Goal: Contribute content

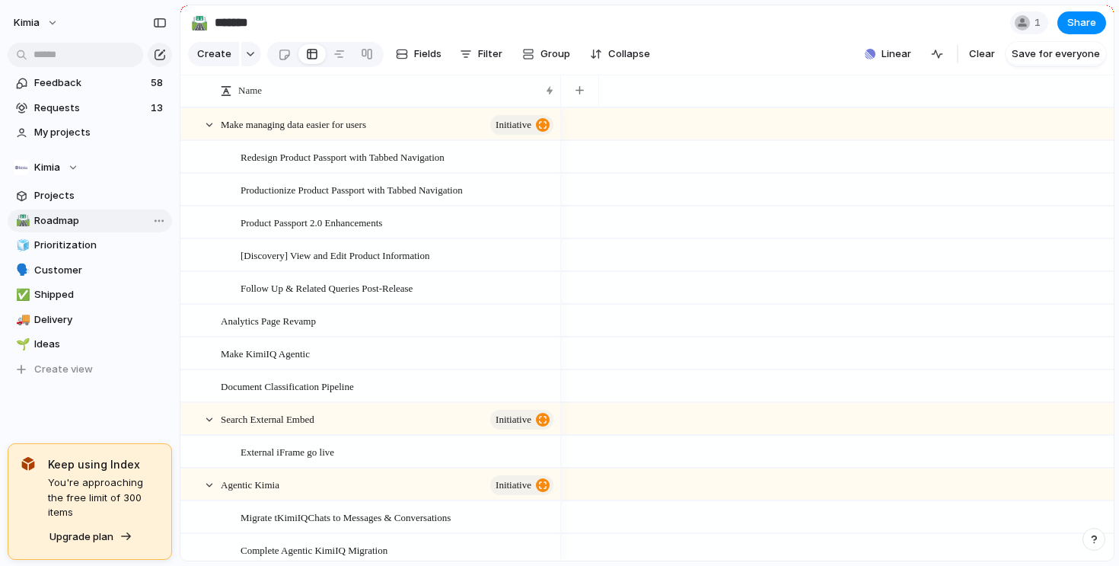
click at [60, 221] on span "Roadmap" at bounding box center [100, 220] width 132 height 15
click at [362, 56] on div at bounding box center [367, 54] width 12 height 24
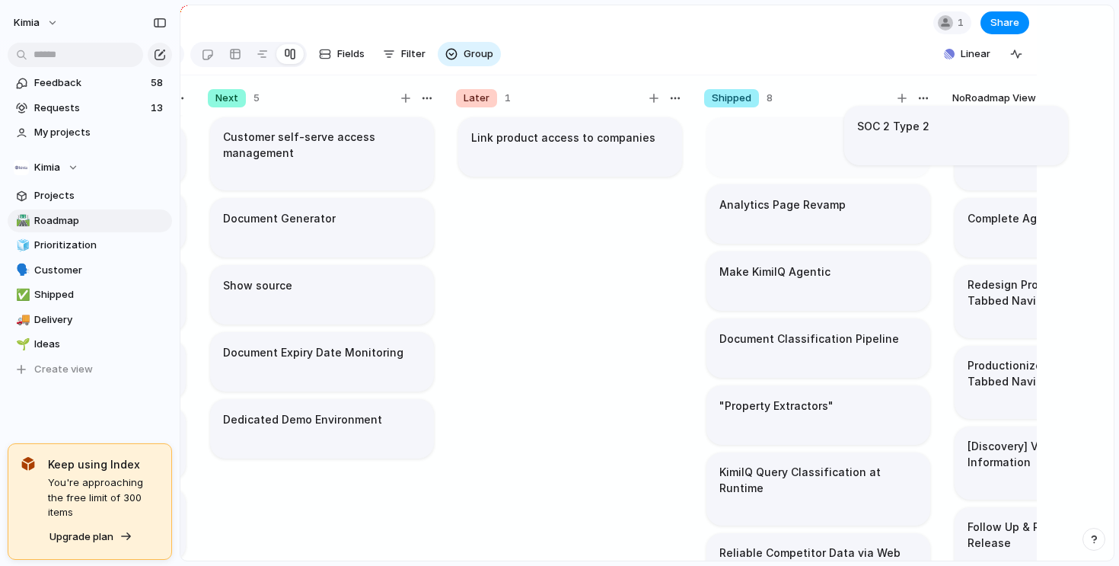
scroll to position [0, 189]
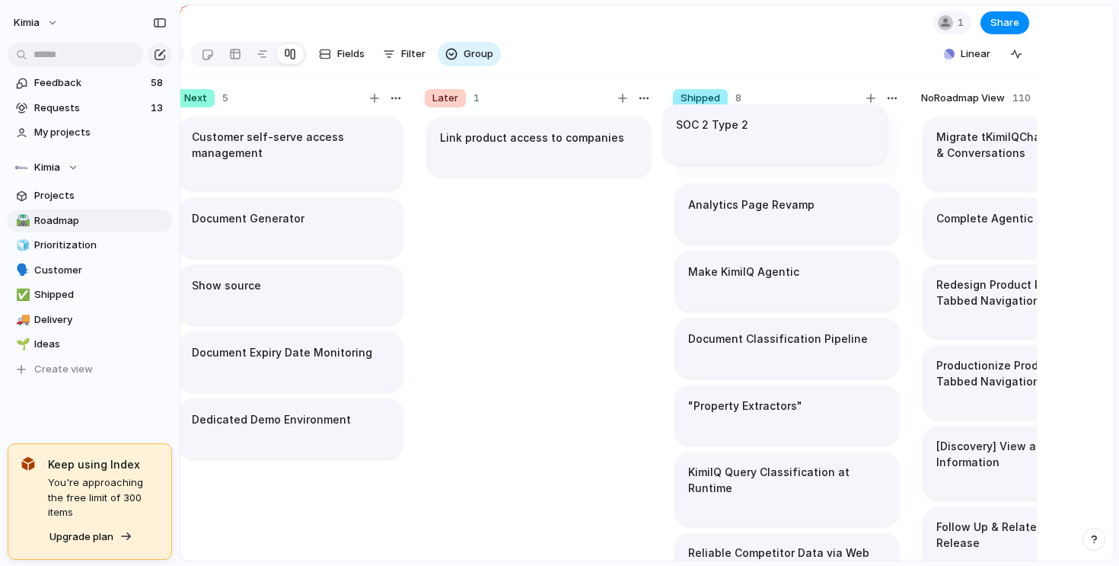
drag, startPoint x: 269, startPoint y: 524, endPoint x: 735, endPoint y: 132, distance: 608.3
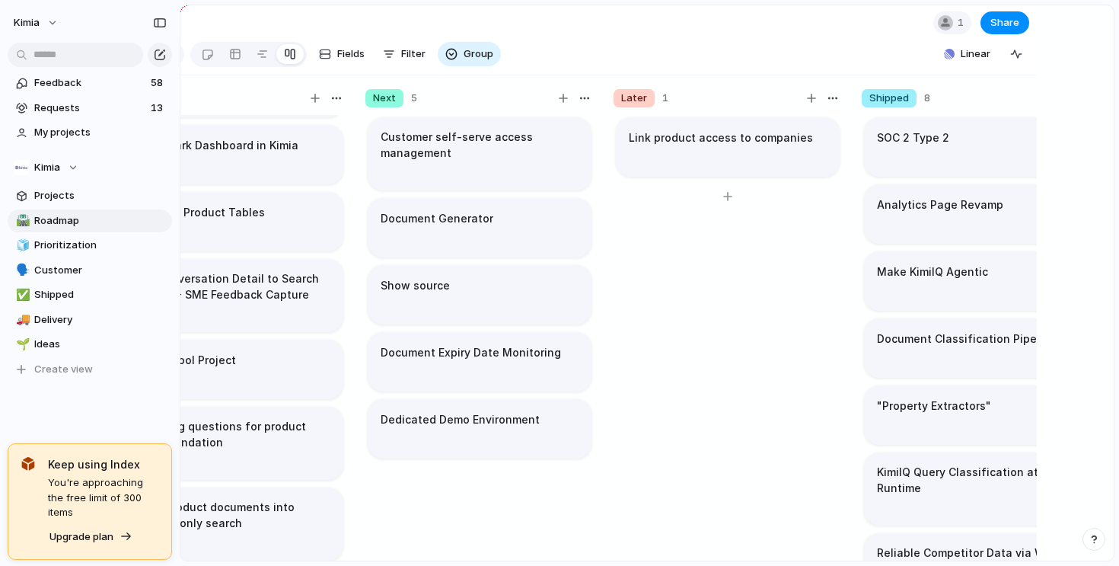
click at [675, 322] on div "Link product access to companies" at bounding box center [728, 345] width 228 height 460
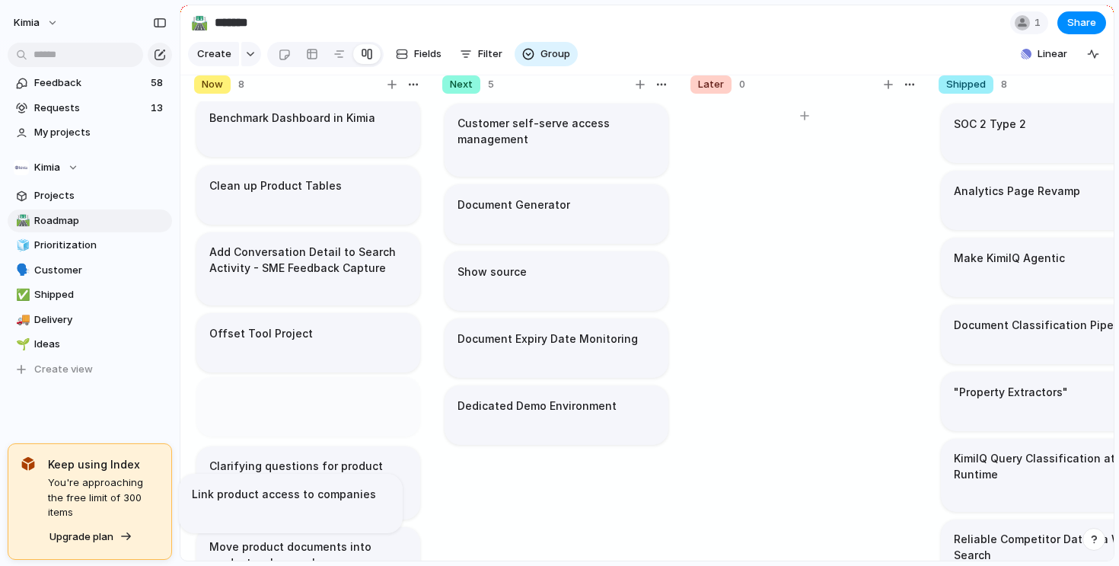
scroll to position [126, 0]
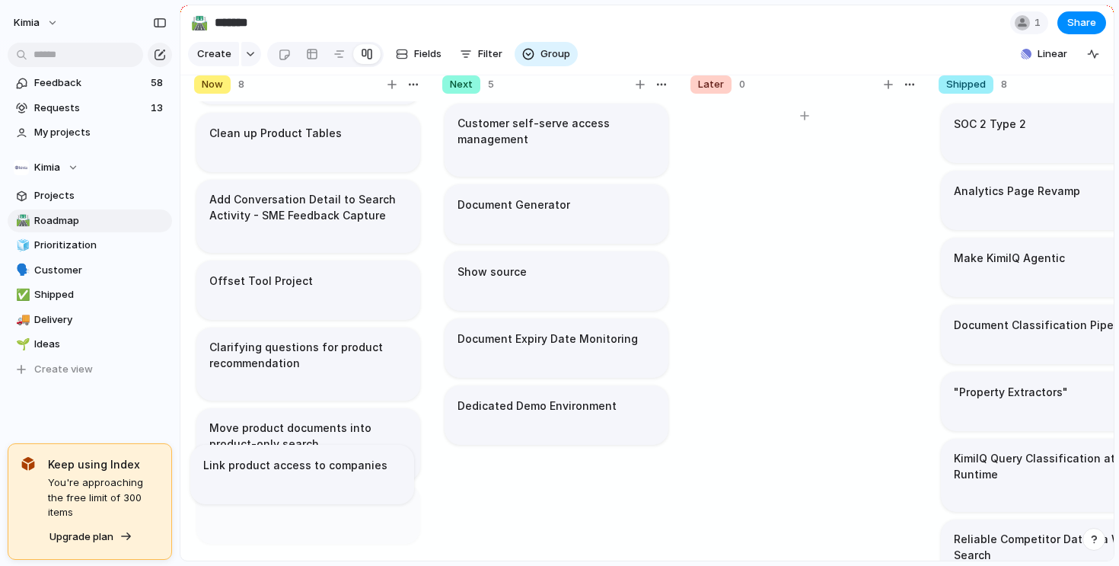
drag, startPoint x: 682, startPoint y: 148, endPoint x: 261, endPoint y: 477, distance: 533.7
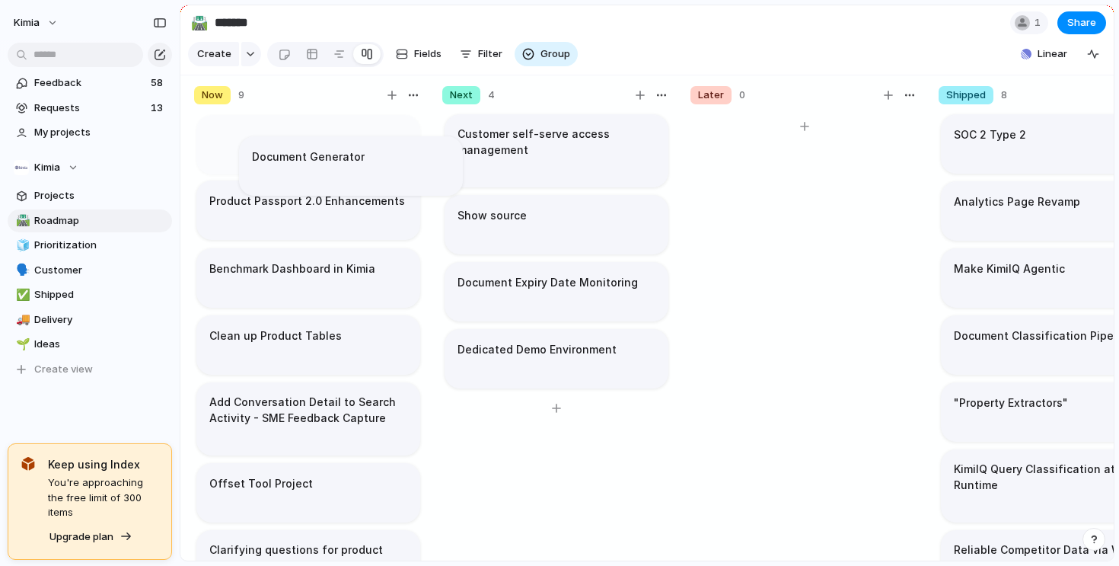
scroll to position [0, 0]
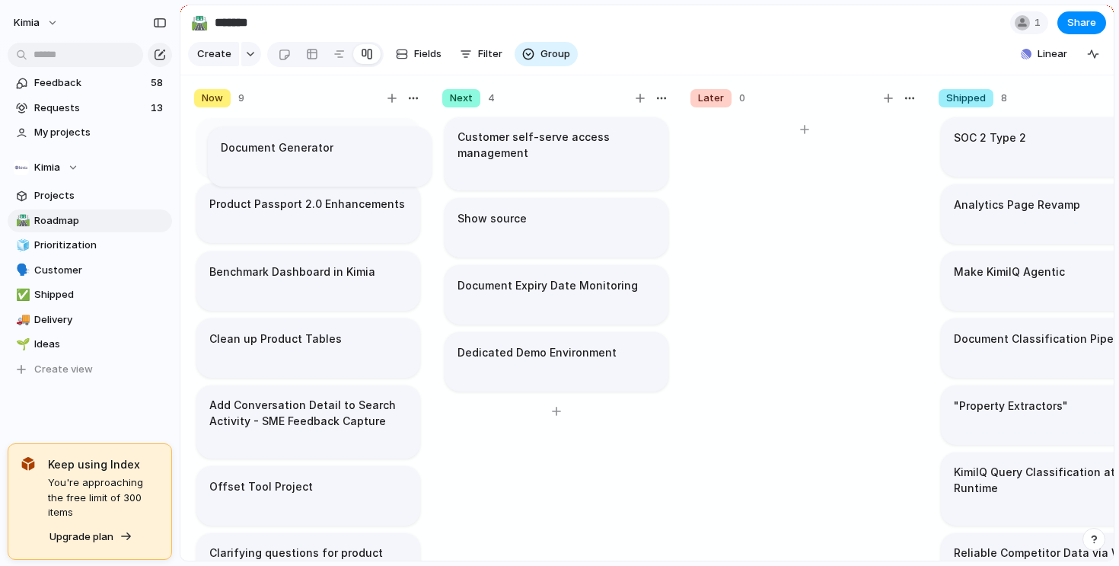
drag, startPoint x: 566, startPoint y: 212, endPoint x: 322, endPoint y: 155, distance: 250.0
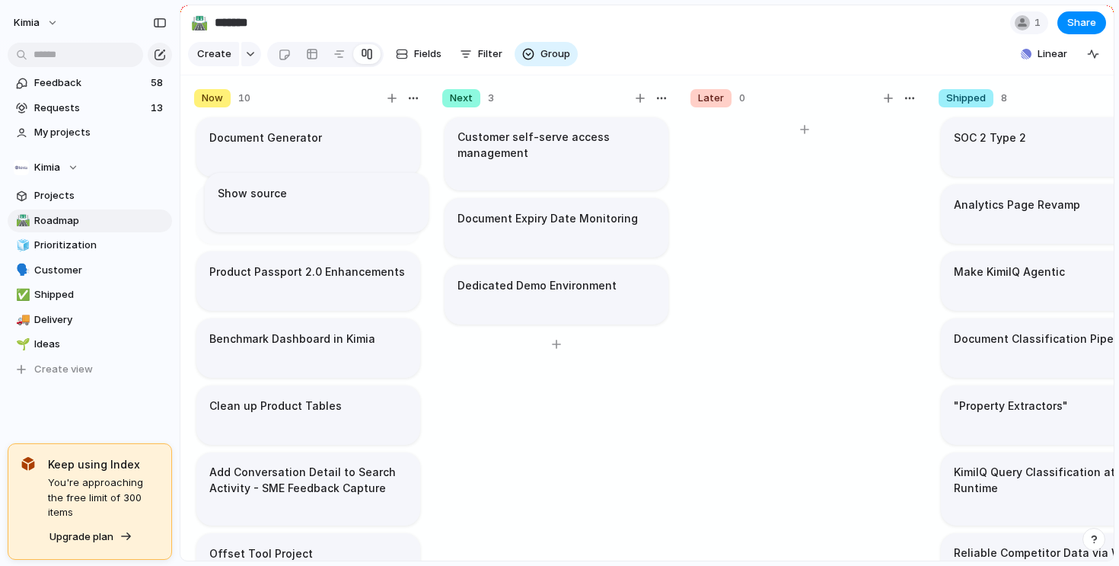
drag, startPoint x: 531, startPoint y: 228, endPoint x: 282, endPoint y: 206, distance: 250.6
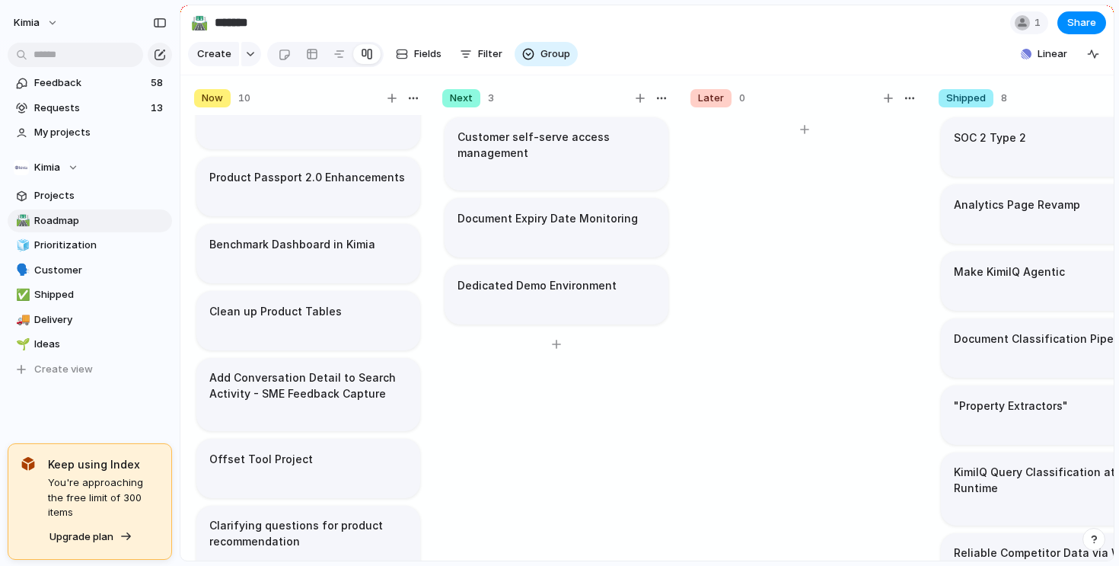
scroll to position [92, 0]
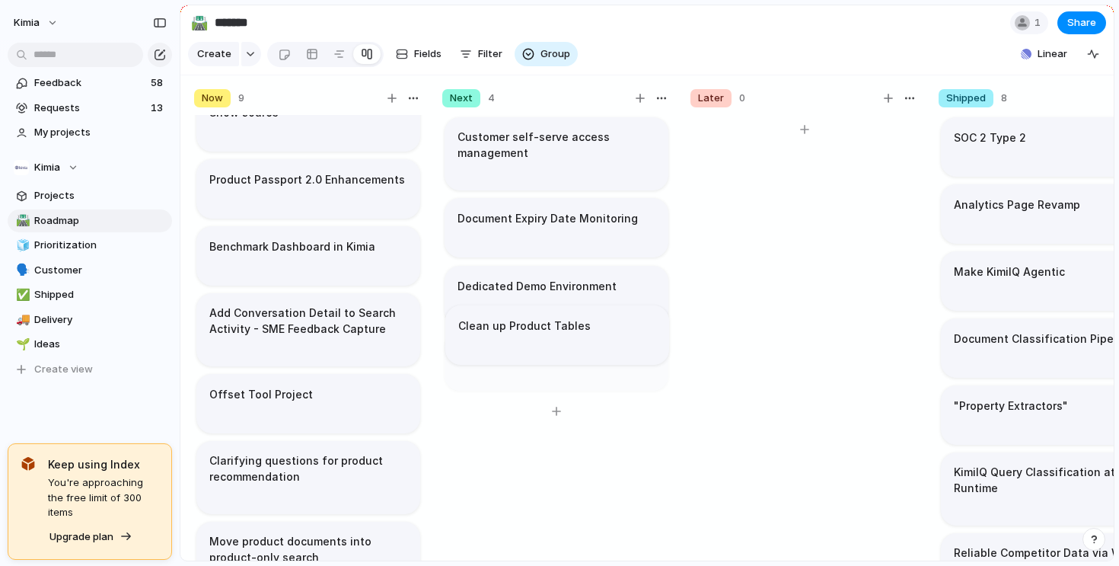
drag, startPoint x: 240, startPoint y: 322, endPoint x: 486, endPoint y: 337, distance: 247.1
click at [537, 344] on h1 "Clean up Product Tables" at bounding box center [523, 352] width 132 height 17
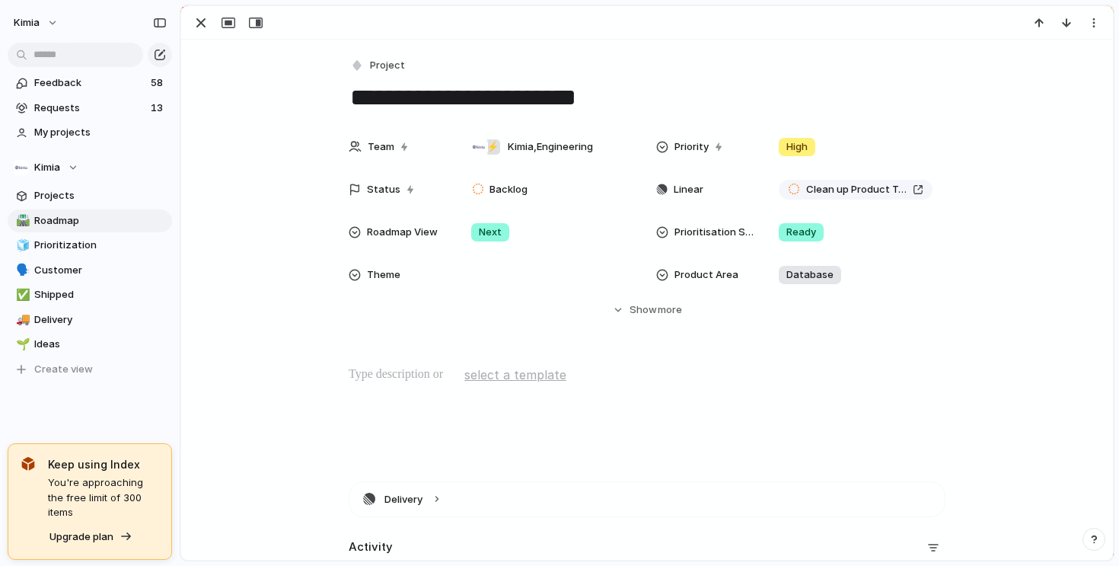
click at [563, 91] on textarea "**********" at bounding box center [647, 97] width 597 height 32
click at [356, 104] on textarea "**********" at bounding box center [647, 97] width 597 height 32
type textarea "**********"
click at [298, 380] on div at bounding box center [646, 413] width 895 height 97
click at [196, 18] on div "button" at bounding box center [201, 23] width 18 height 18
